Goal: Navigation & Orientation: Find specific page/section

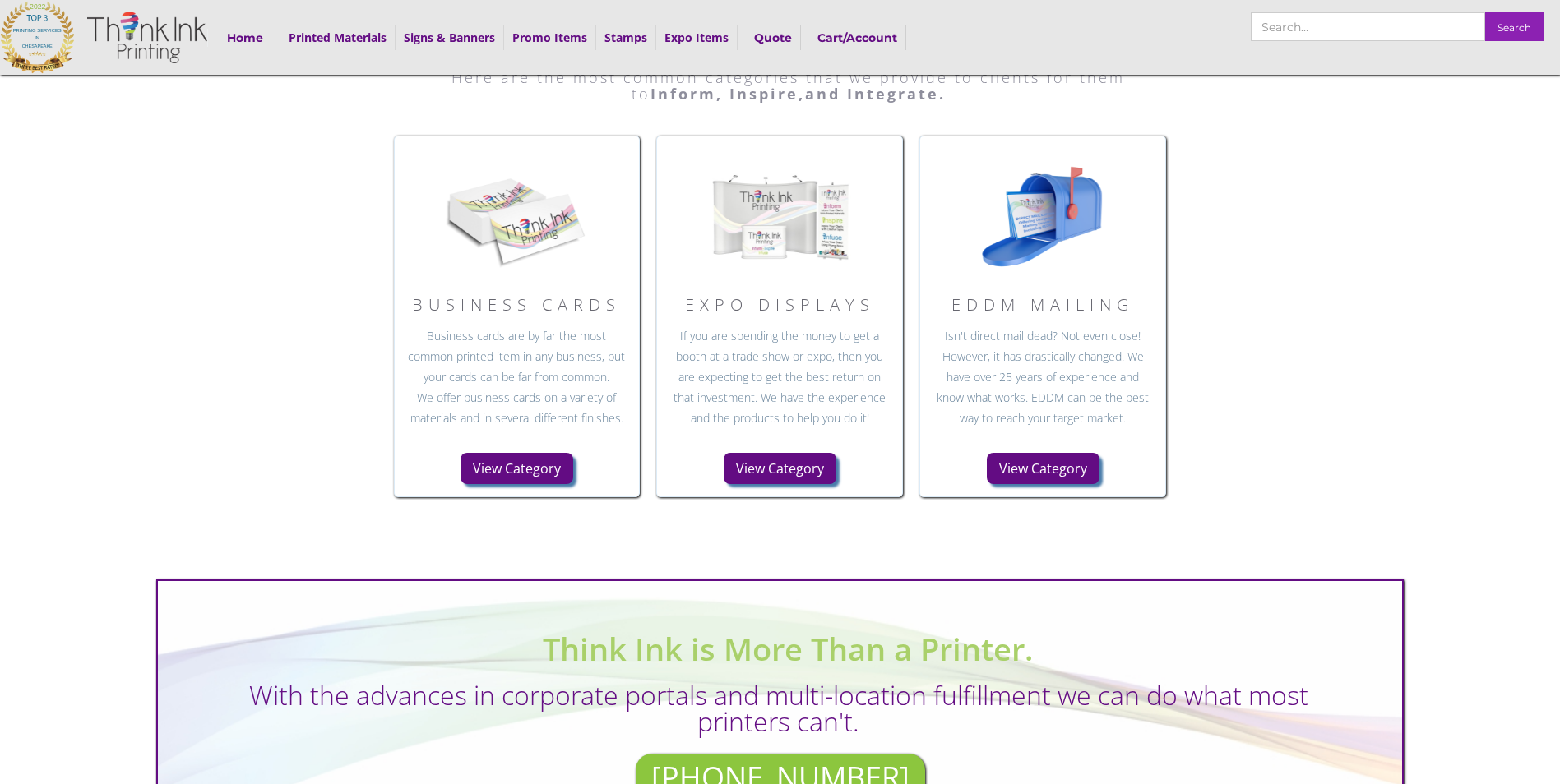
scroll to position [889, 0]
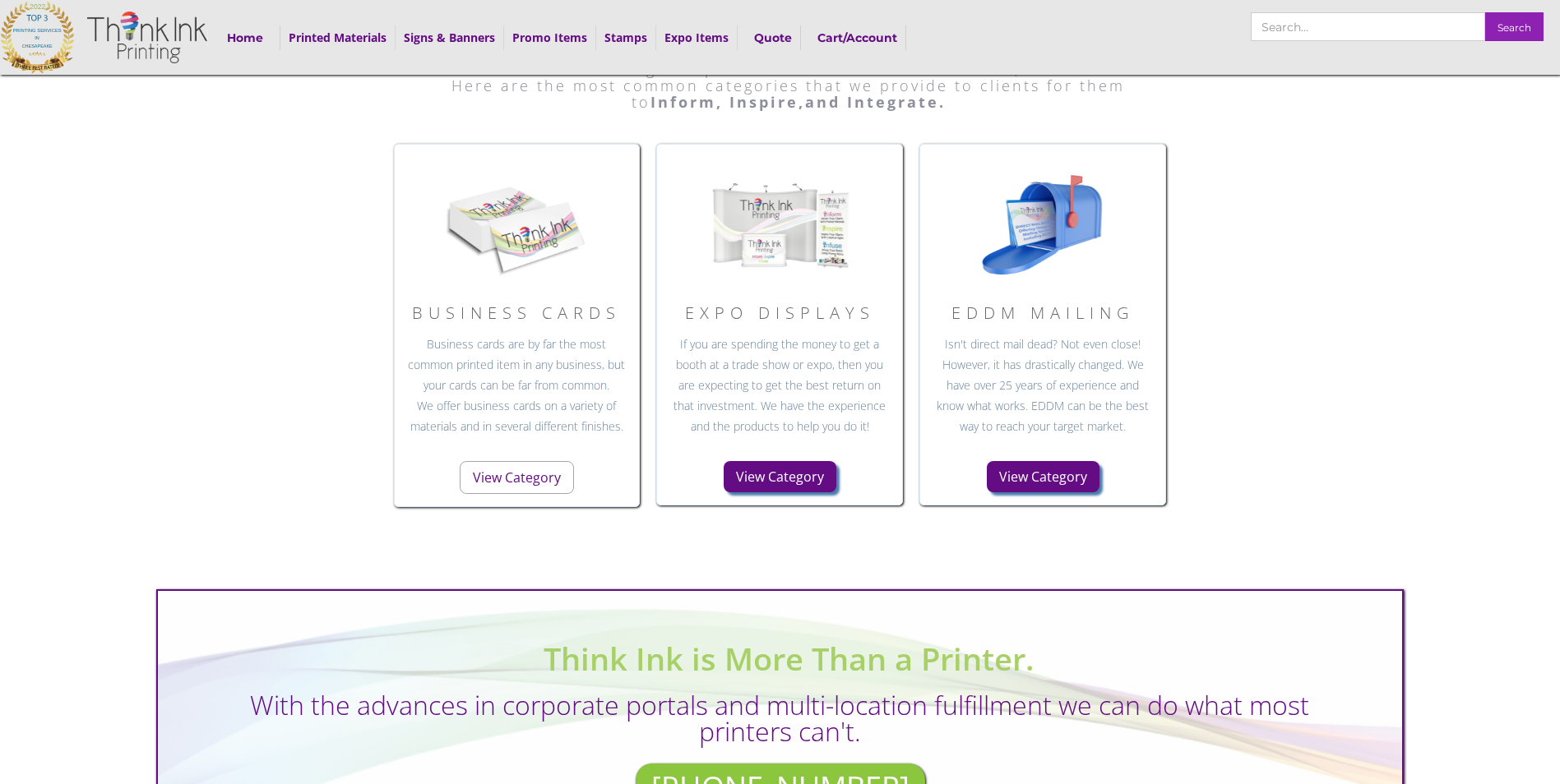
click at [535, 485] on link "View Category" at bounding box center [517, 478] width 115 height 33
